Goal: Information Seeking & Learning: Learn about a topic

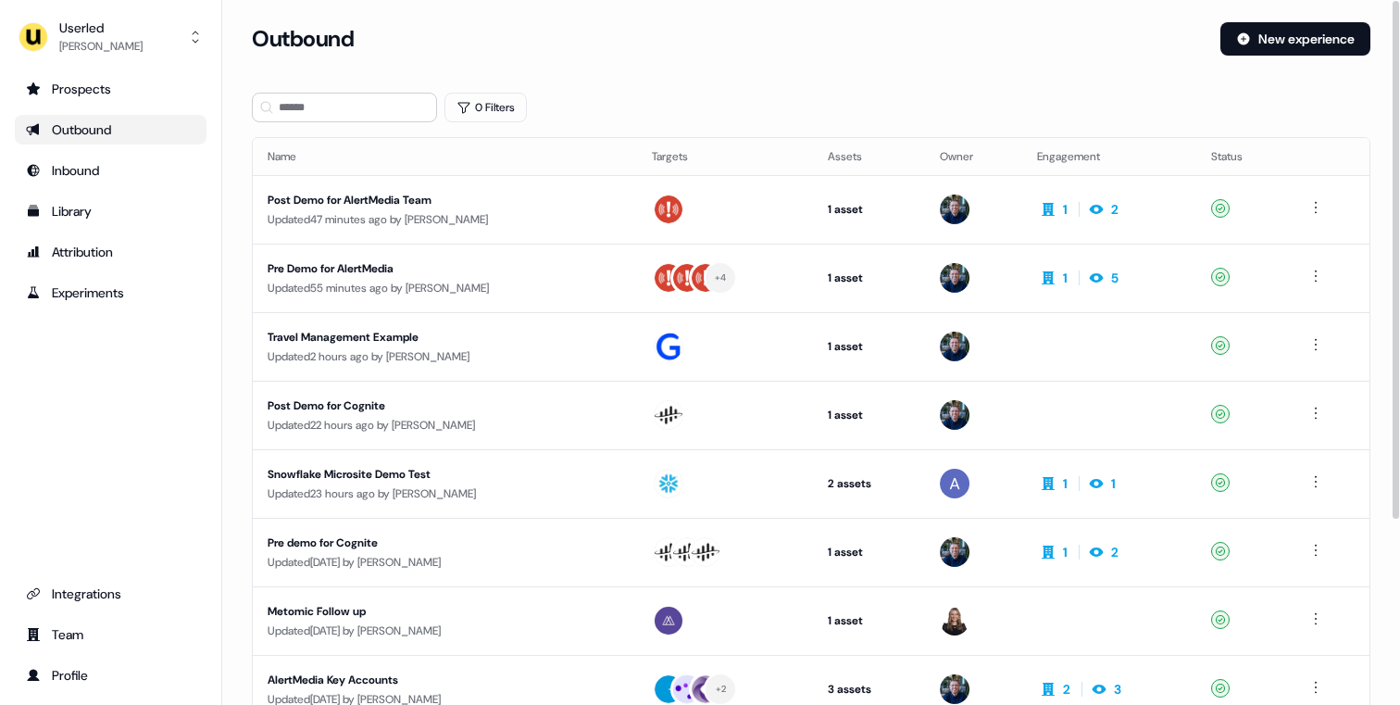
click at [685, 56] on div "Outbound New experience" at bounding box center [811, 50] width 1119 height 56
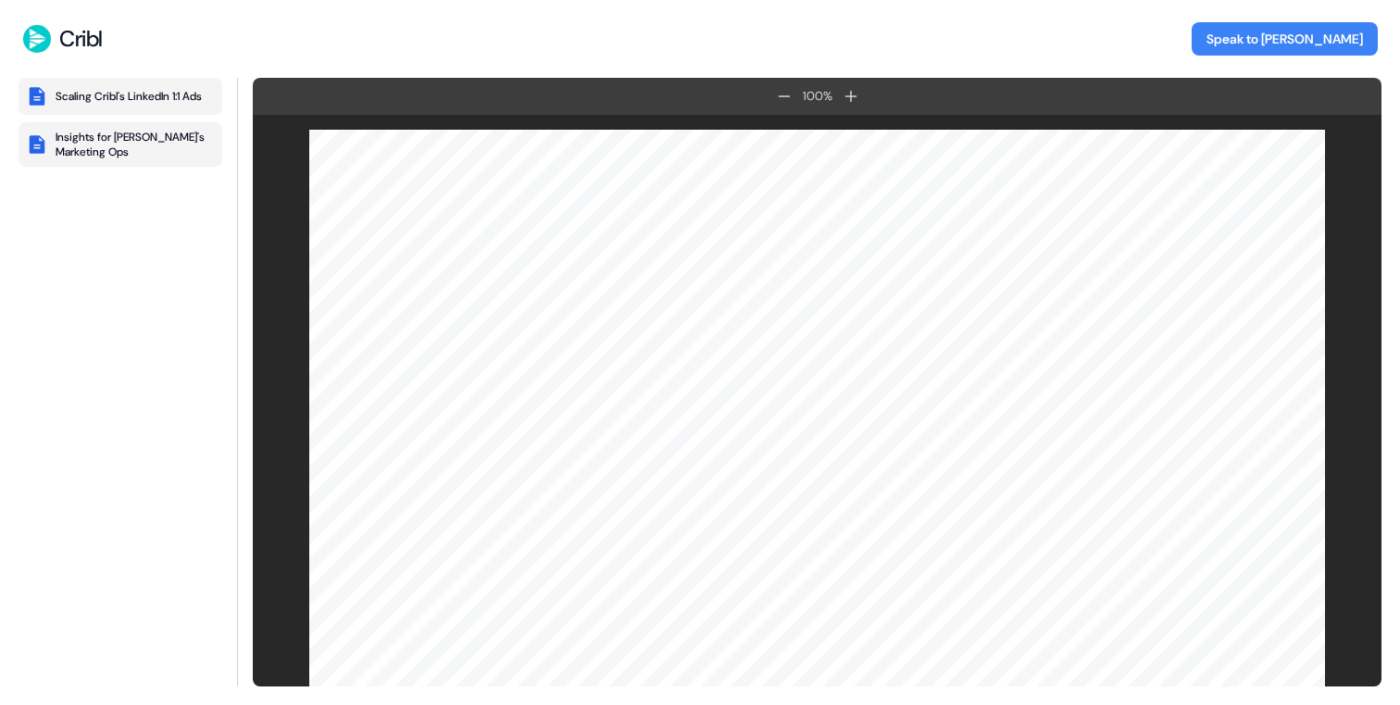
click at [119, 155] on div "Insights for [PERSON_NAME]'s Marketing Ops" at bounding box center [135, 145] width 159 height 30
click at [131, 81] on button "Scaling Cribl's LinkedIn 1:1 Ads" at bounding box center [121, 96] width 204 height 37
